Goal: Task Accomplishment & Management: Use online tool/utility

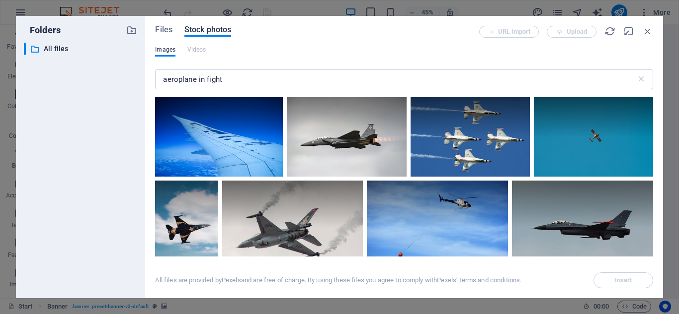
select select "px"
select select "ms"
select select "s"
select select "progressive"
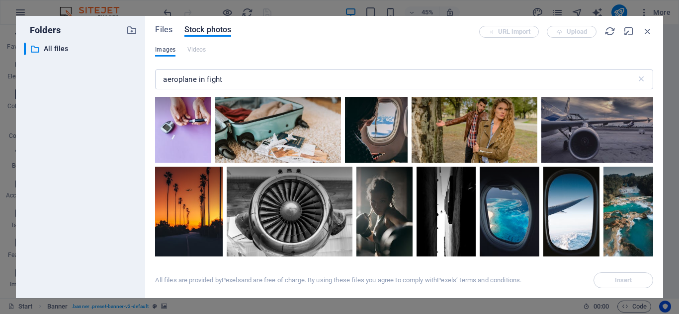
click at [165, 52] on span "Images" at bounding box center [165, 50] width 20 height 12
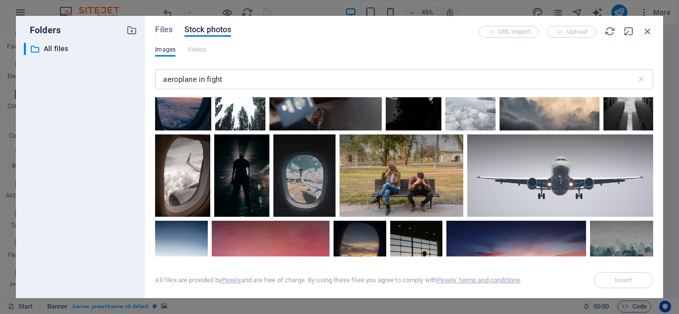
scroll to position [1937, 0]
click at [650, 32] on icon "button" at bounding box center [647, 31] width 11 height 11
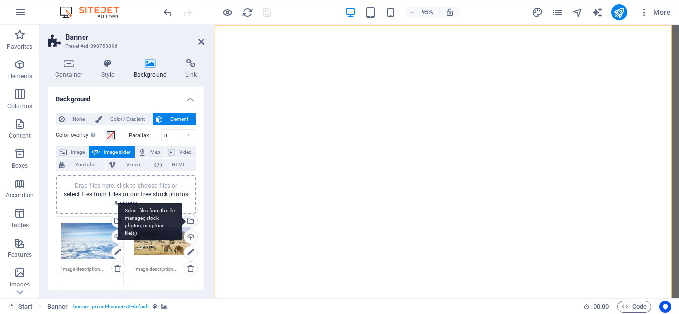
scroll to position [50, 0]
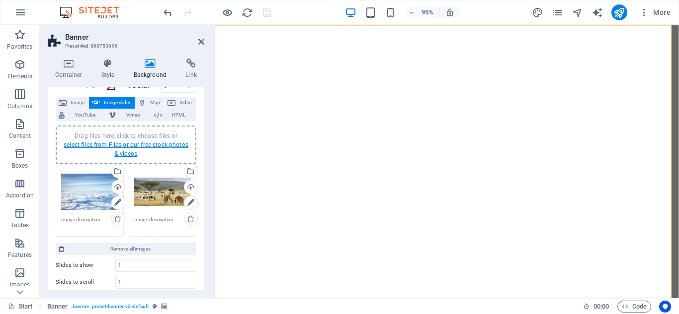
click at [143, 142] on link "select files from Files or our free stock photos & videos" at bounding box center [126, 150] width 125 height 16
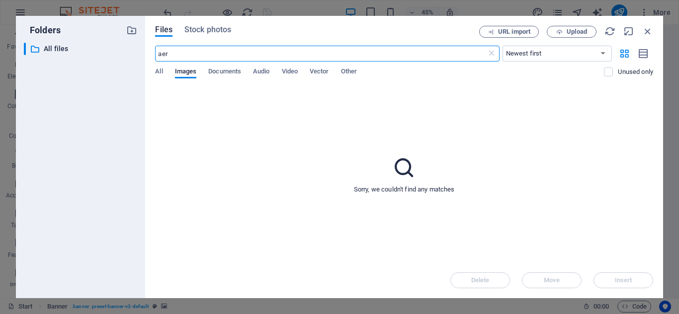
click at [171, 57] on input "aer" at bounding box center [320, 54] width 331 height 16
type input "a"
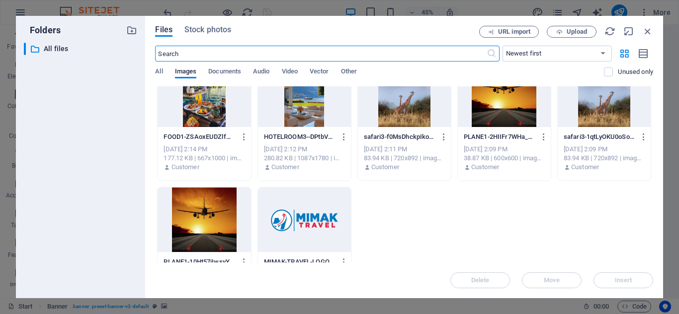
scroll to position [94, 0]
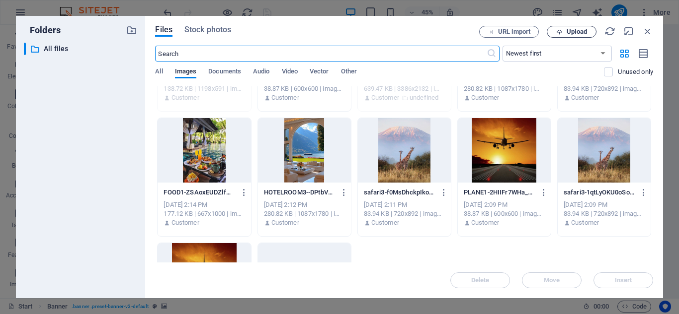
click at [557, 33] on icon "button" at bounding box center [559, 32] width 6 height 6
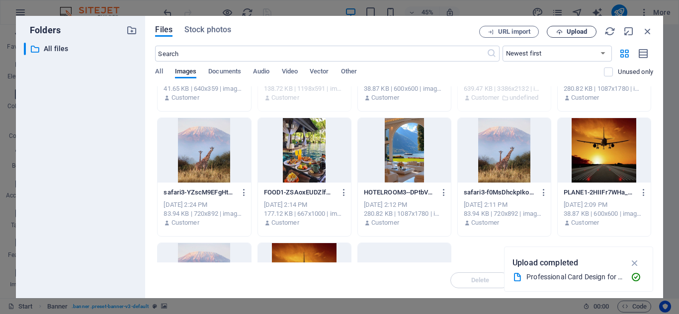
click at [580, 34] on span "Upload" at bounding box center [576, 32] width 20 height 6
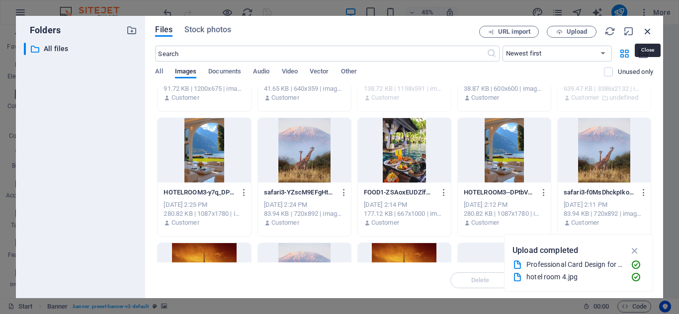
click at [648, 29] on icon "button" at bounding box center [647, 31] width 11 height 11
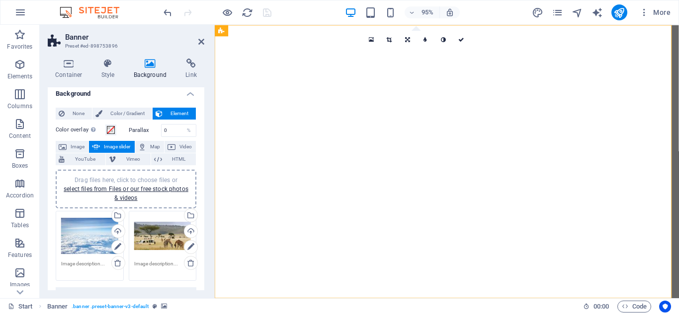
scroll to position [0, 0]
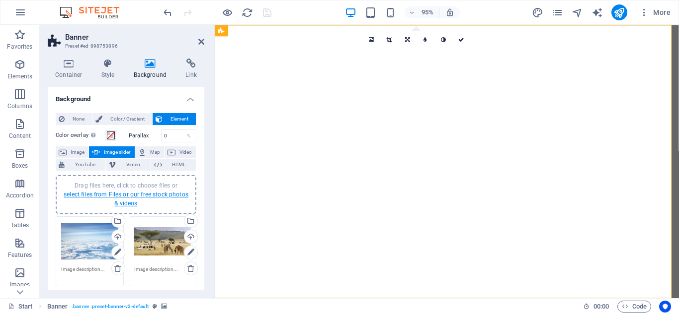
click at [119, 195] on link "select files from Files or our free stock photos & videos" at bounding box center [126, 199] width 125 height 16
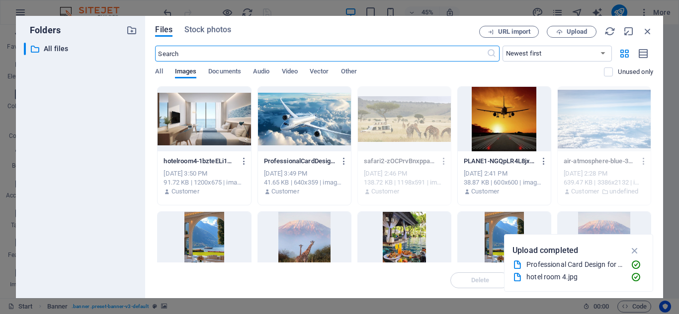
click at [208, 127] on div at bounding box center [203, 119] width 93 height 65
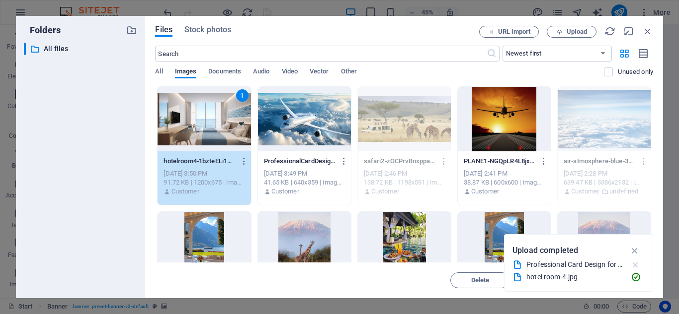
click at [631, 265] on icon "button" at bounding box center [635, 265] width 10 height 10
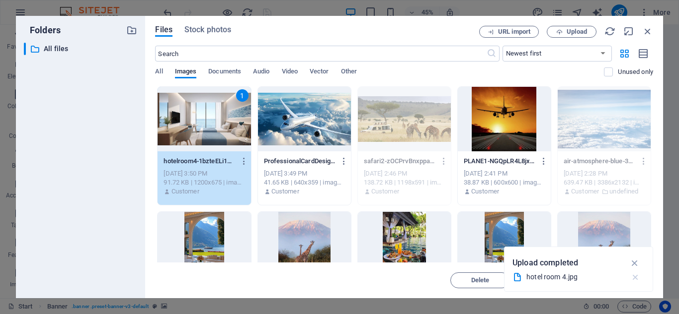
click at [636, 276] on icon "button" at bounding box center [635, 278] width 10 height 10
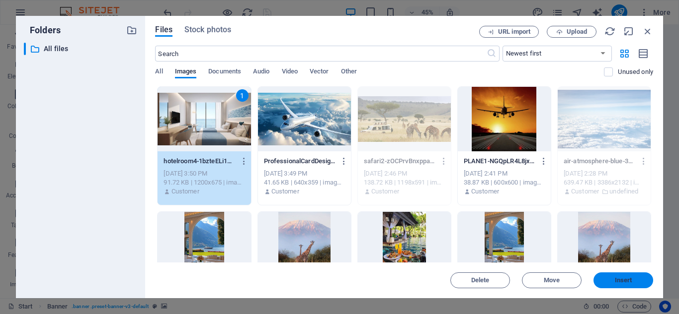
click at [622, 280] on span "Insert" at bounding box center [622, 281] width 17 height 6
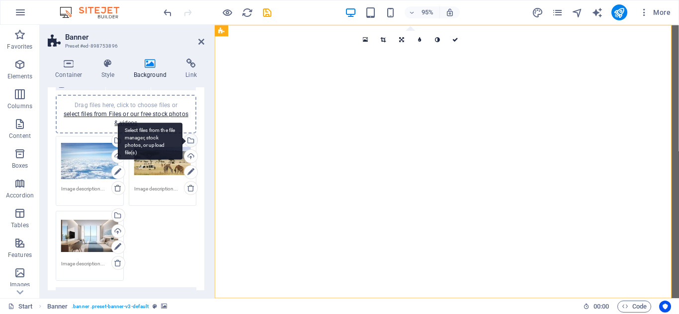
scroll to position [99, 0]
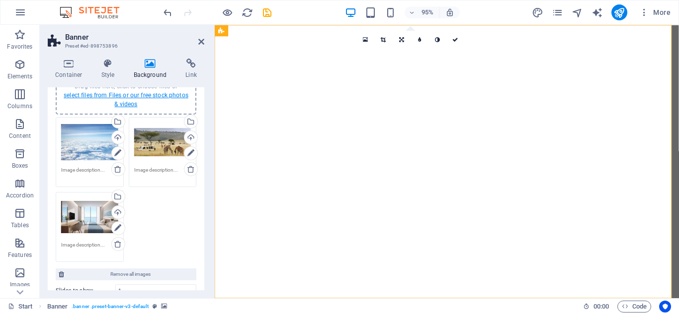
click at [141, 96] on link "select files from Files or our free stock photos & videos" at bounding box center [126, 100] width 125 height 16
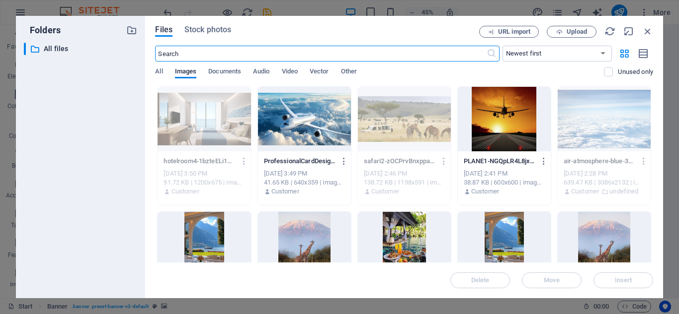
click at [315, 128] on div at bounding box center [304, 119] width 93 height 65
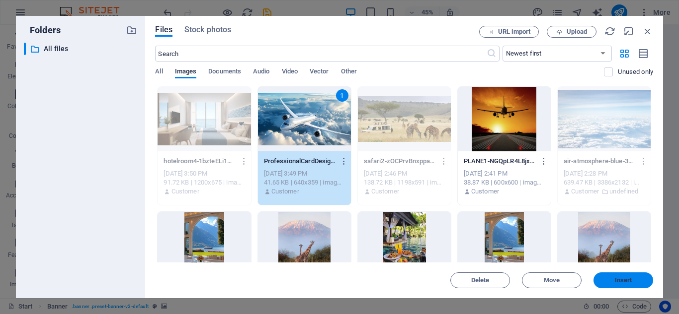
drag, startPoint x: 611, startPoint y: 276, endPoint x: 392, endPoint y: 264, distance: 218.9
click at [611, 276] on button "Insert" at bounding box center [623, 281] width 60 height 16
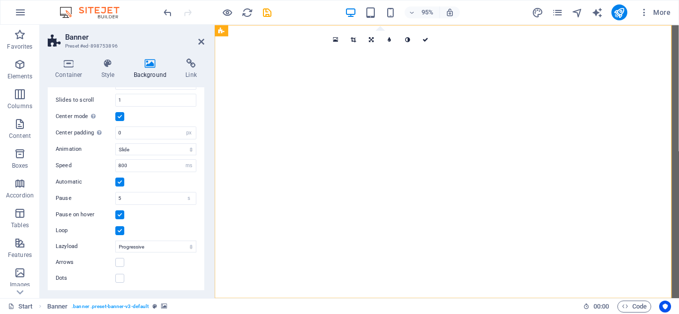
scroll to position [309, 0]
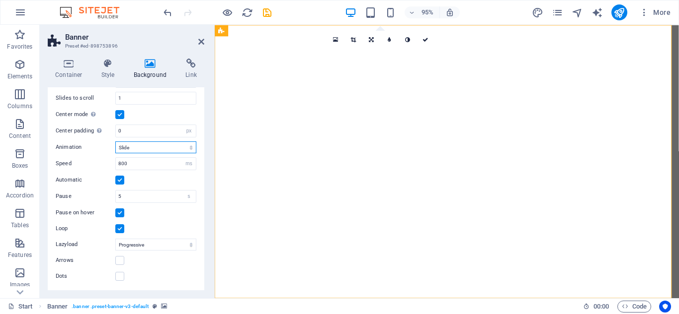
click at [186, 149] on select "Slide Fade" at bounding box center [155, 148] width 81 height 12
select select "fade"
click at [115, 142] on select "Slide Fade" at bounding box center [155, 148] width 81 height 12
click at [265, 14] on icon "save" at bounding box center [266, 12] width 11 height 11
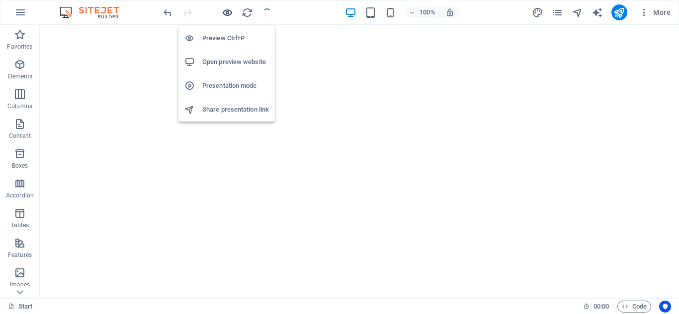
click at [230, 12] on icon "button" at bounding box center [227, 12] width 11 height 11
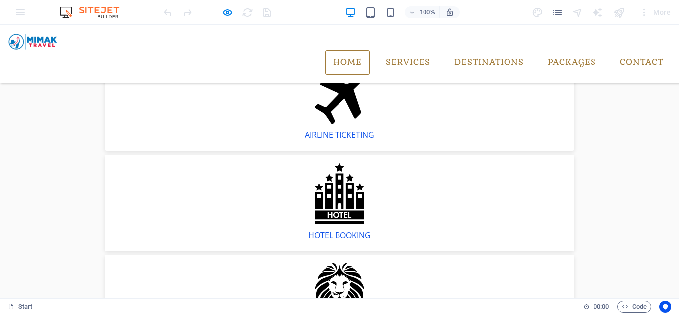
scroll to position [248, 0]
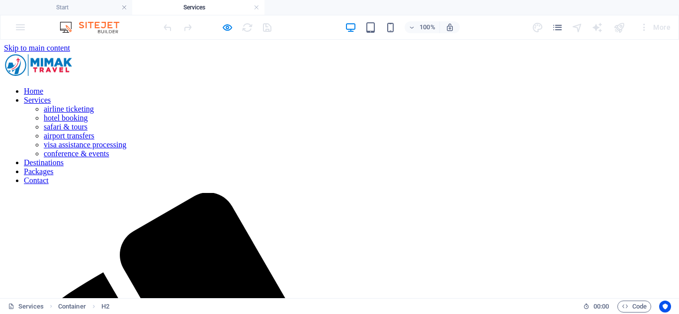
scroll to position [0, 0]
click at [257, 9] on link at bounding box center [256, 7] width 6 height 9
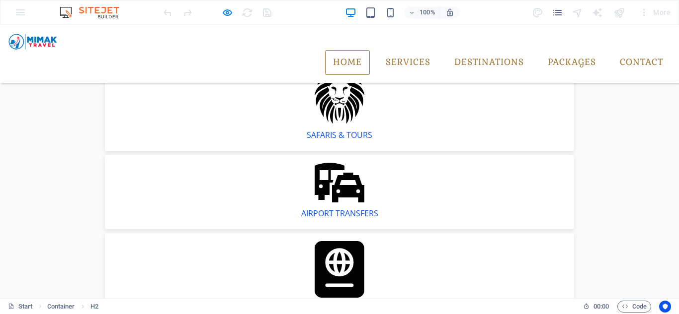
scroll to position [646, 0]
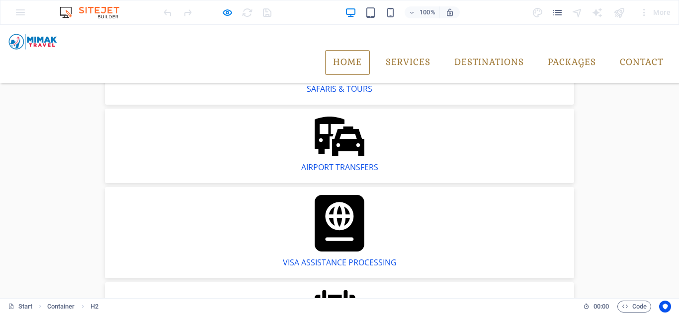
scroll to position [745, 0]
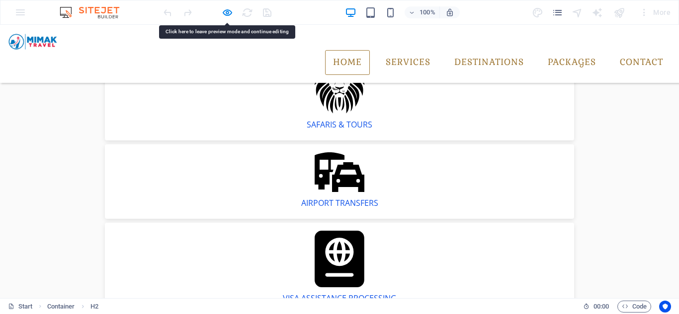
scroll to position [646, 0]
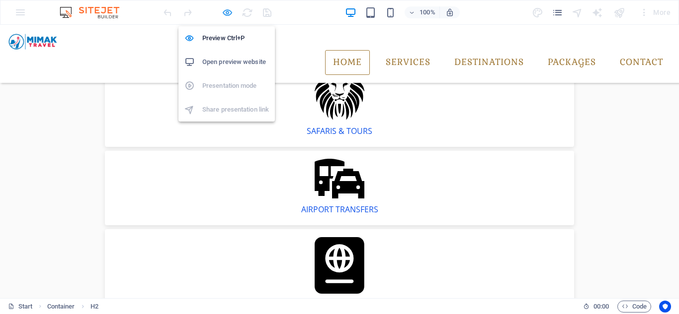
click at [227, 13] on icon "button" at bounding box center [227, 12] width 11 height 11
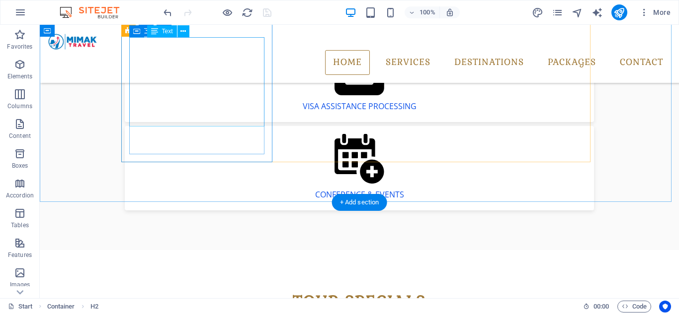
scroll to position [795, 0]
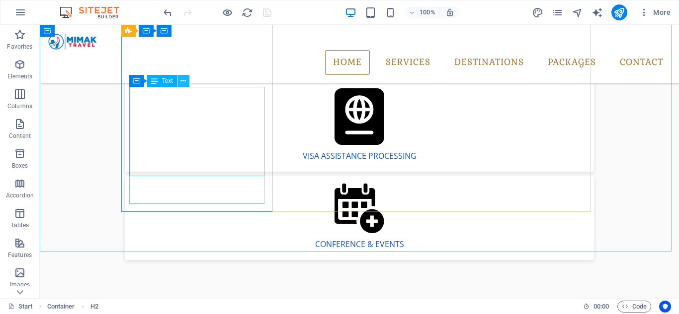
click at [185, 84] on icon at bounding box center [182, 81] width 5 height 10
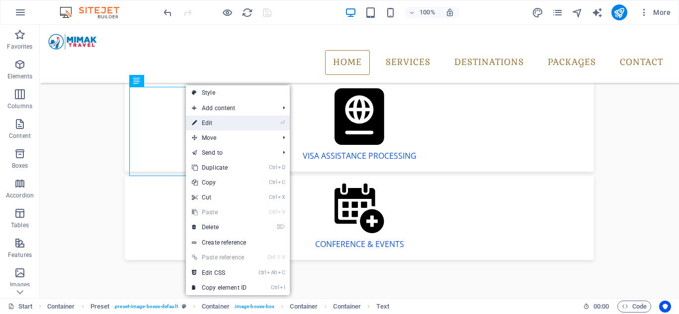
click at [230, 118] on link "⏎ Edit" at bounding box center [219, 123] width 67 height 15
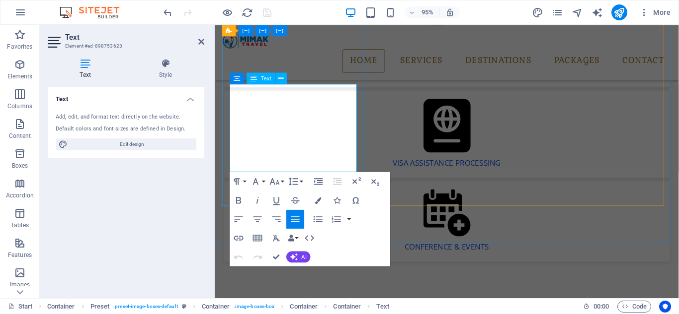
scroll to position [808, 0]
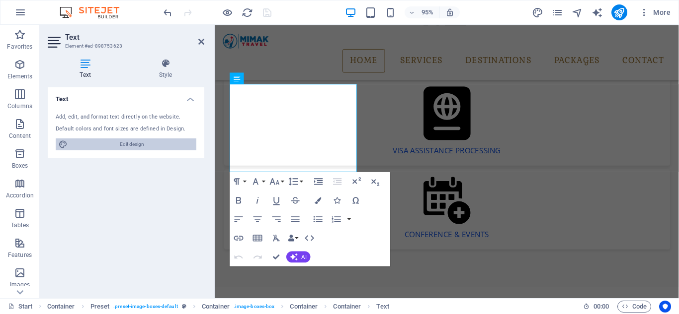
click at [158, 149] on span "Edit design" at bounding box center [132, 145] width 123 height 12
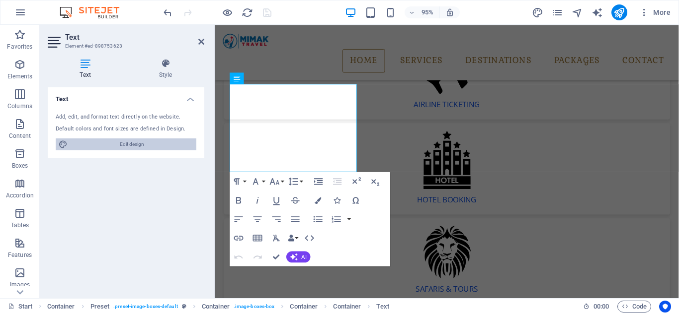
select select "px"
select select "300"
select select "px"
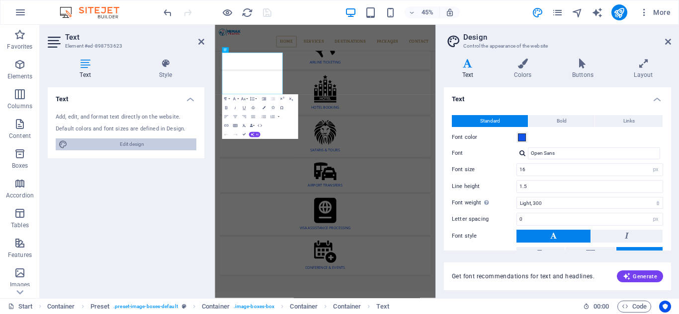
scroll to position [1129, 0]
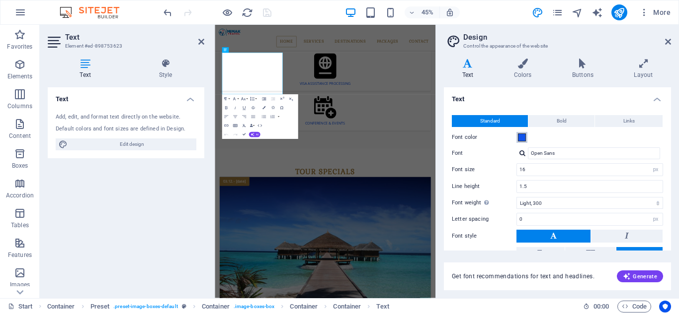
click at [525, 140] on span at bounding box center [522, 138] width 8 height 8
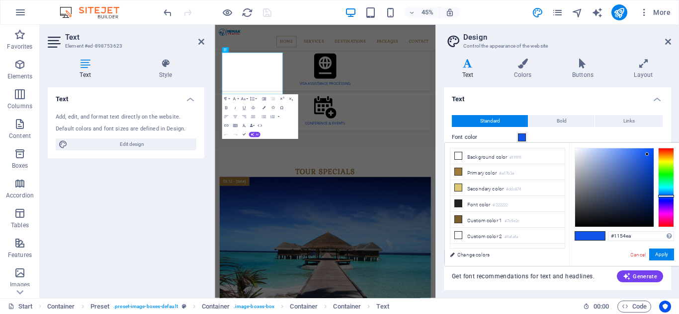
click at [533, 94] on h4 "Text" at bounding box center [557, 96] width 227 height 18
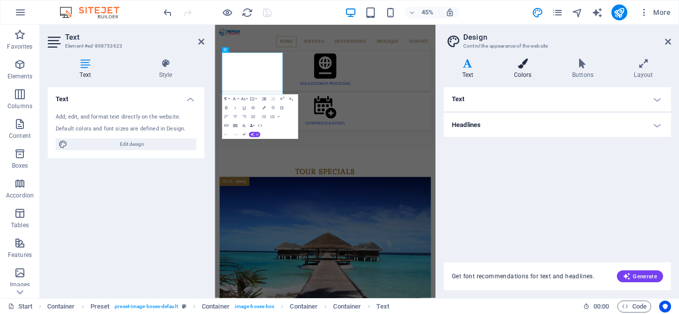
click at [517, 74] on h4 "Colors" at bounding box center [524, 69] width 58 height 21
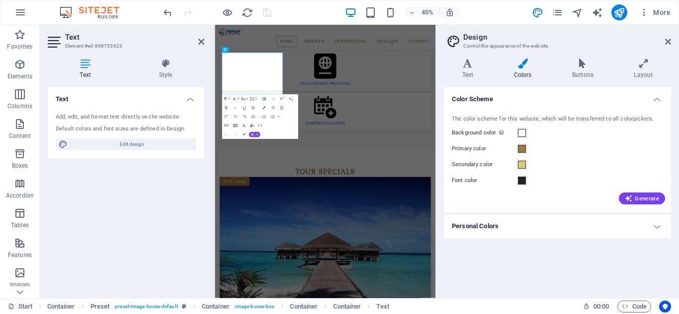
click at [200, 47] on header "Text Element #ed-898753623" at bounding box center [126, 38] width 156 height 26
click at [202, 38] on icon at bounding box center [201, 42] width 6 height 8
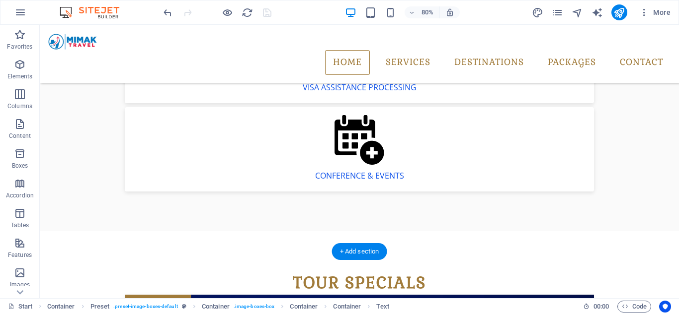
scroll to position [795, 0]
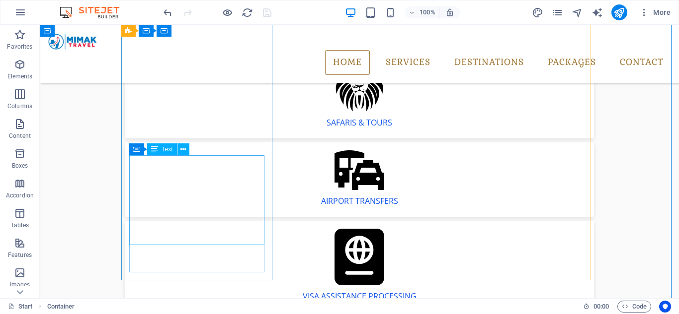
scroll to position [646, 0]
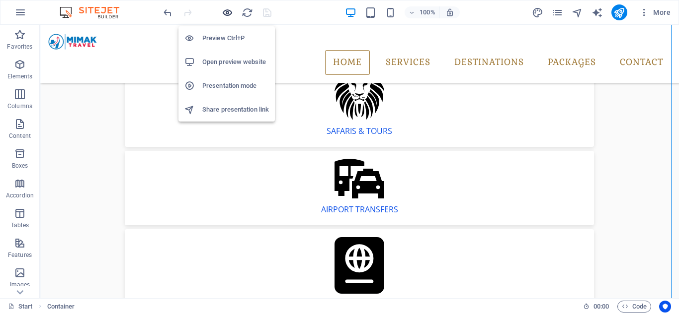
click at [226, 15] on icon "button" at bounding box center [227, 12] width 11 height 11
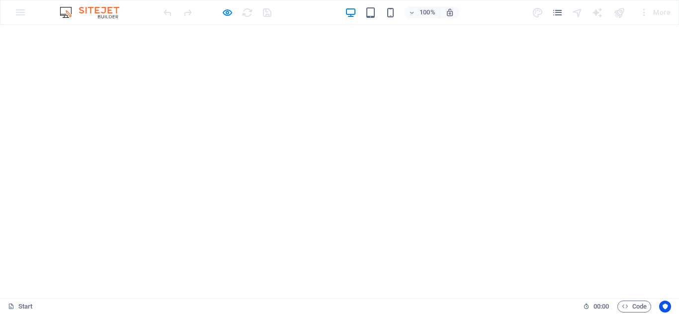
scroll to position [0, 0]
